Goal: Task Accomplishment & Management: Use online tool/utility

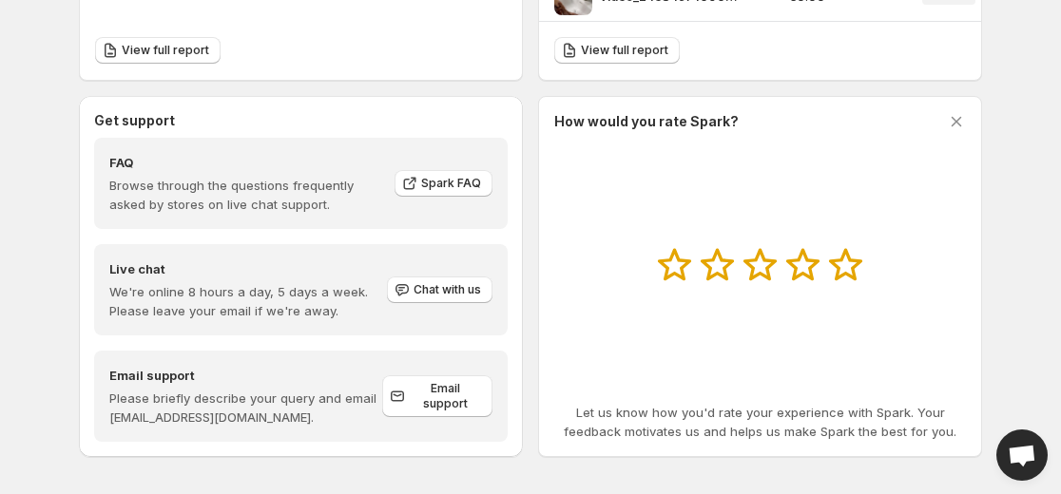
scroll to position [962, 0]
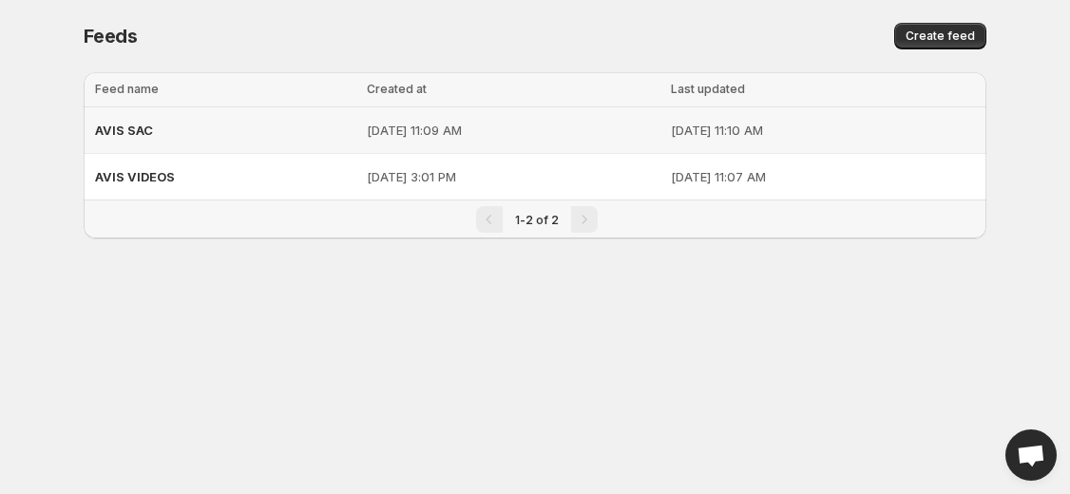
click at [410, 129] on p "[DATE] 11:09 AM" at bounding box center [513, 130] width 293 height 19
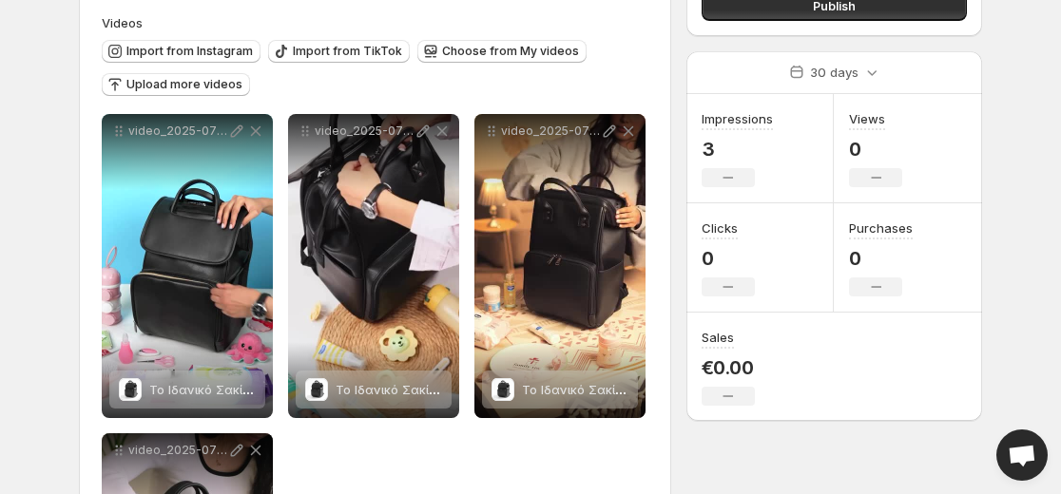
scroll to position [188, 0]
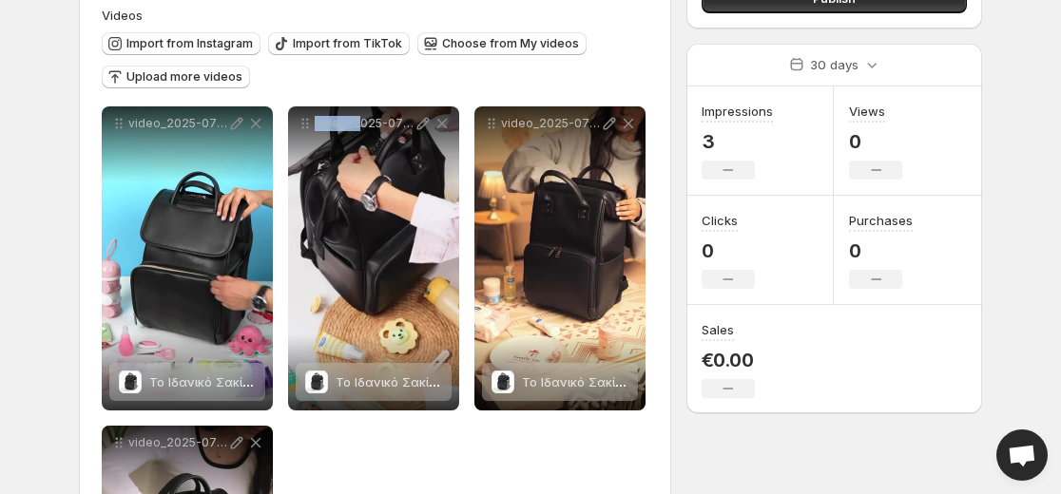
drag, startPoint x: 356, startPoint y: 284, endPoint x: 415, endPoint y: 437, distance: 164.4
click at [415, 437] on div "**********" at bounding box center [375, 418] width 547 height 624
drag, startPoint x: 383, startPoint y: 270, endPoint x: 422, endPoint y: 435, distance: 169.9
click at [422, 435] on div "**********" at bounding box center [375, 418] width 547 height 624
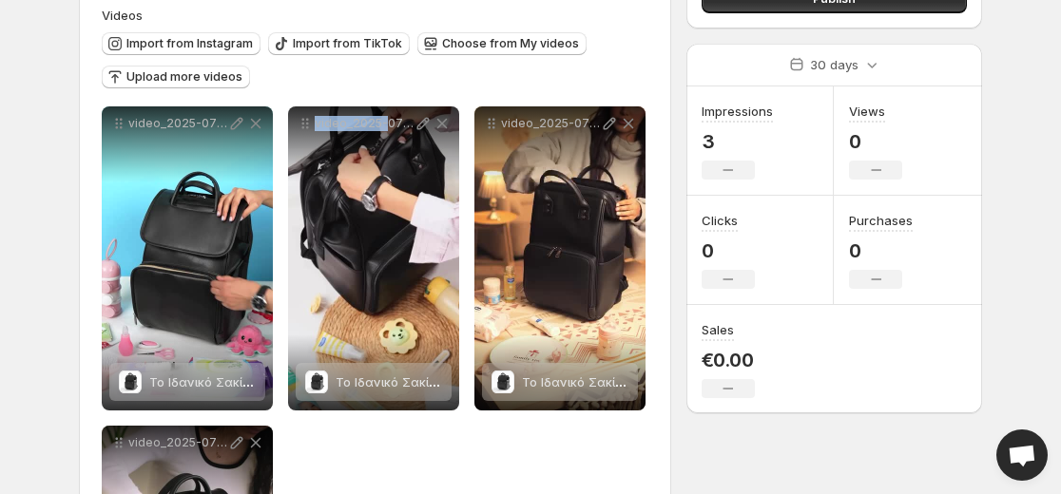
click at [422, 435] on div "**********" at bounding box center [375, 418] width 547 height 624
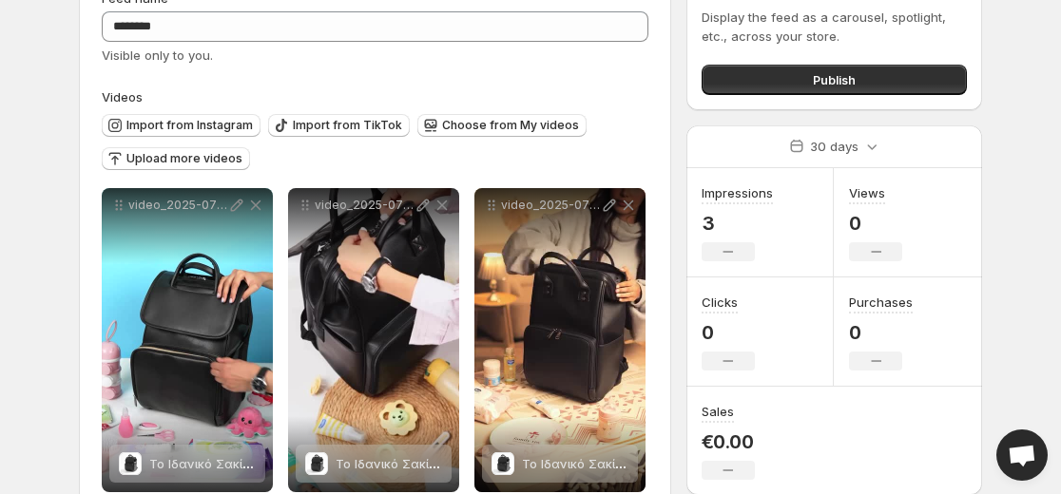
scroll to position [99, 0]
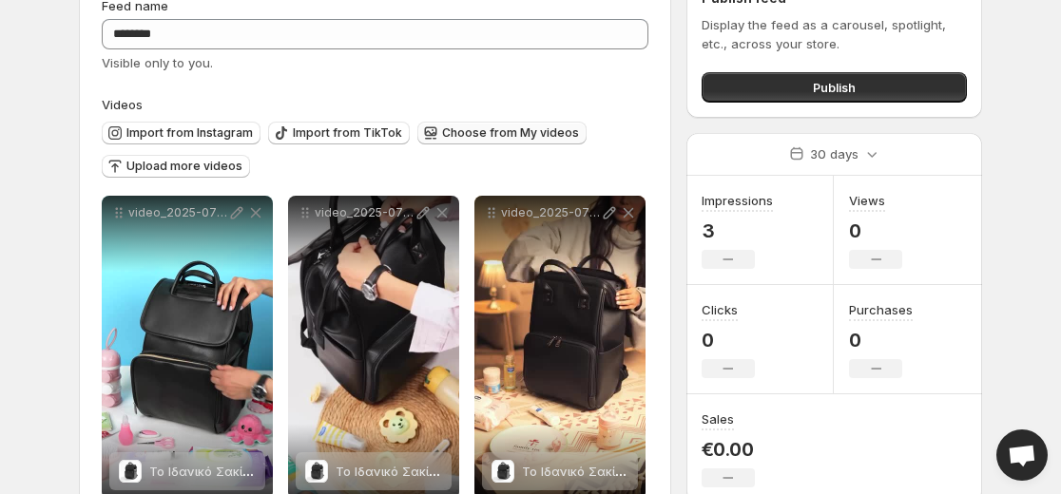
click at [506, 138] on span "Choose from My videos" at bounding box center [510, 132] width 137 height 15
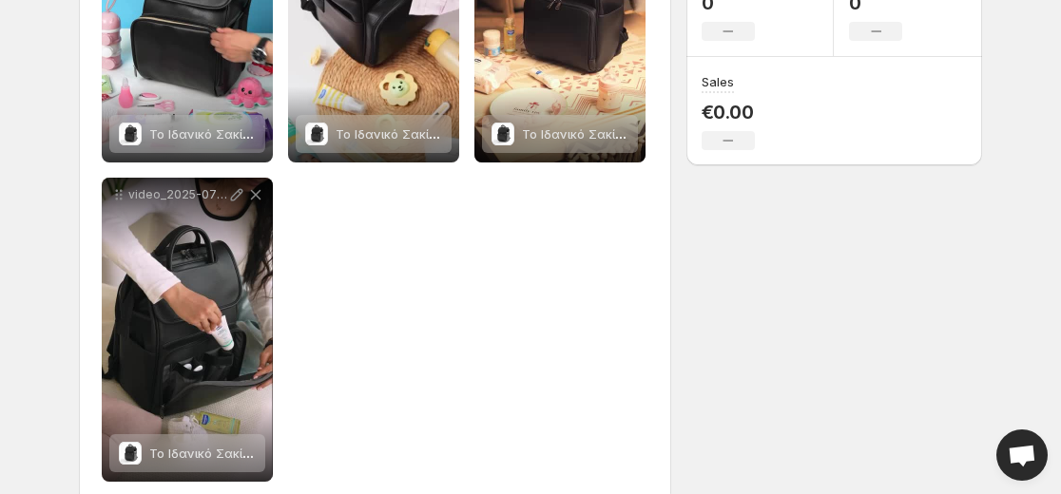
scroll to position [470, 0]
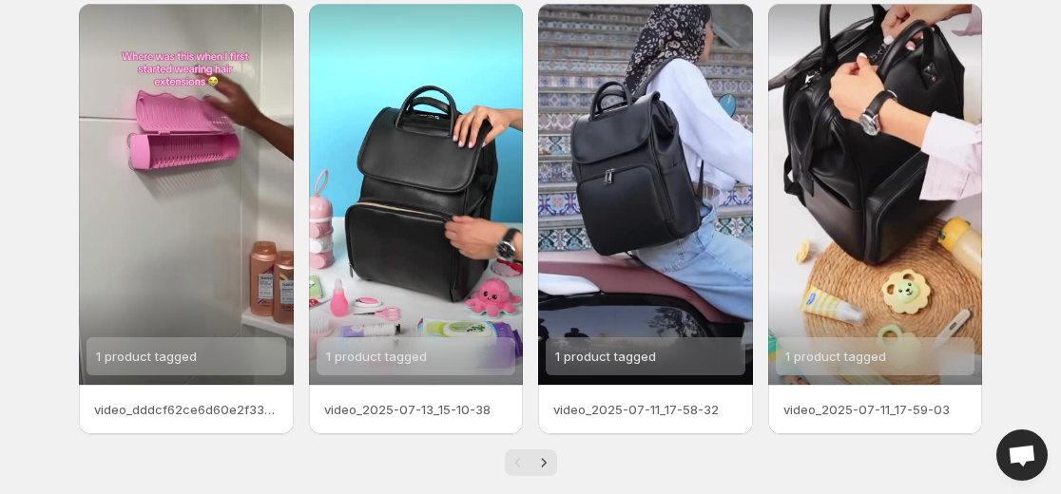
scroll to position [542, 0]
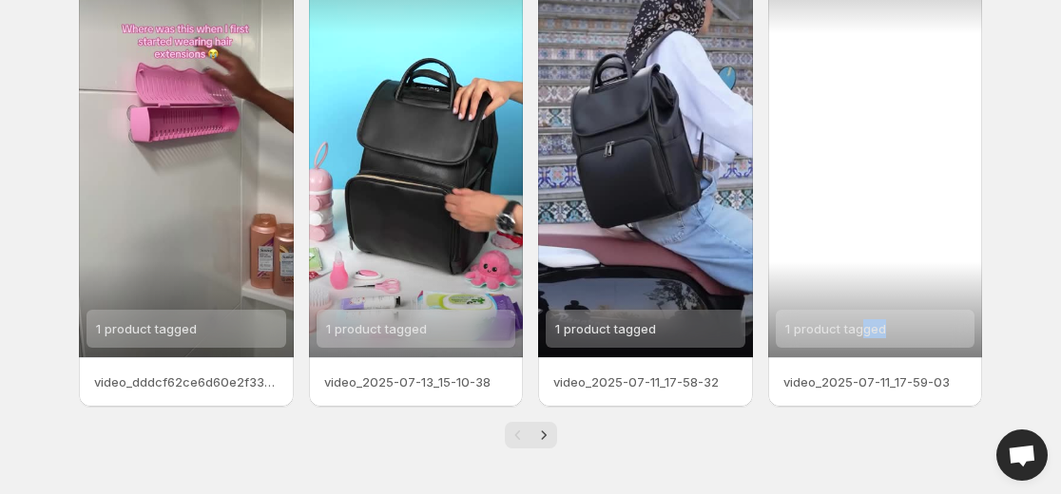
drag, startPoint x: 864, startPoint y: 247, endPoint x: 908, endPoint y: 248, distance: 43.7
click at [908, 248] on div "1 product tagged" at bounding box center [875, 166] width 215 height 381
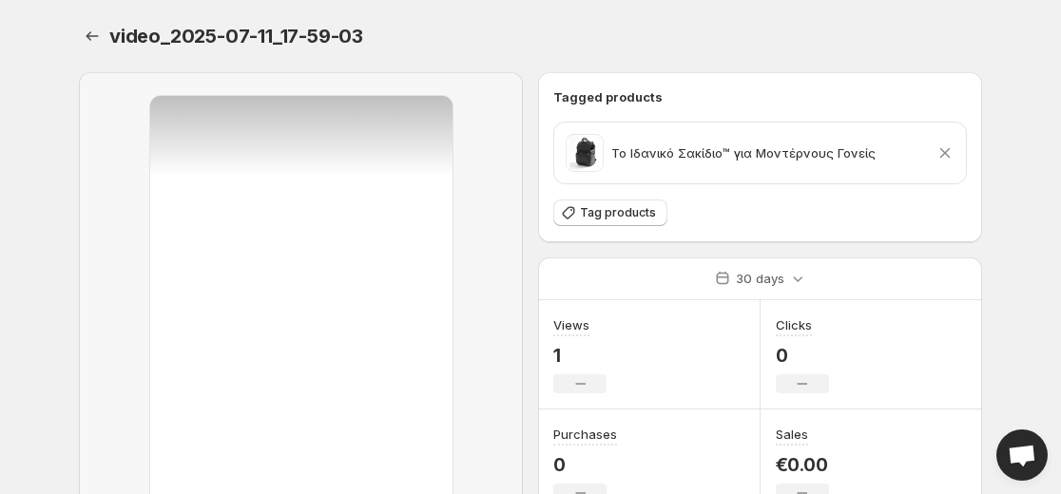
click at [1016, 217] on body "Home Feeds Videos Subscription Settings video_2025-07-11_17-59-03. This page is…" at bounding box center [530, 247] width 1061 height 494
click at [92, 33] on icon "Settings" at bounding box center [92, 36] width 19 height 19
